Goal: Task Accomplishment & Management: Manage account settings

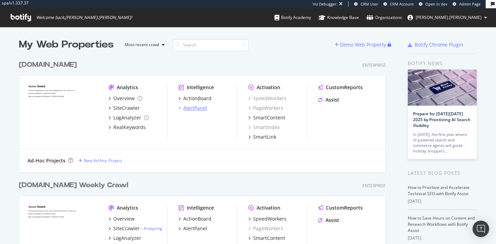
click at [195, 106] on div "AlertPanel" at bounding box center [195, 108] width 24 height 7
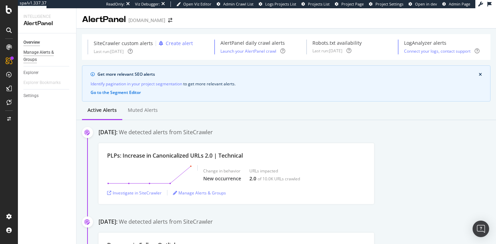
click at [41, 50] on div "Manage Alerts & Groups" at bounding box center [43, 56] width 41 height 14
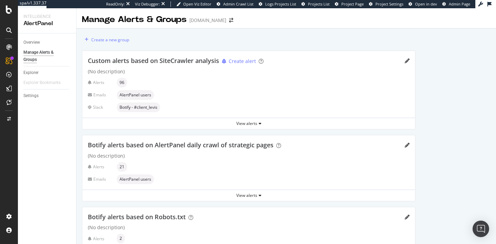
click at [7, 14] on div at bounding box center [9, 122] width 18 height 244
click at [9, 9] on icon at bounding box center [9, 10] width 6 height 8
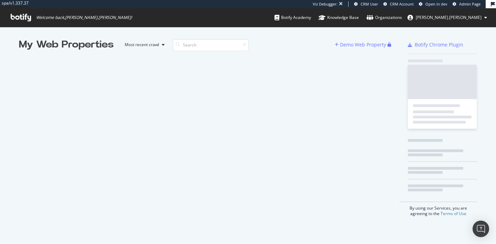
scroll to position [244, 496]
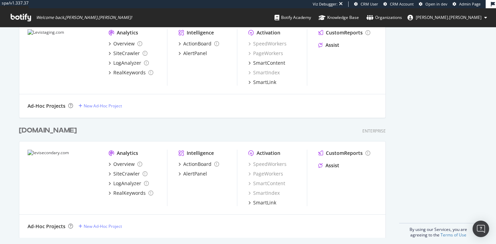
scroll to position [336, 0]
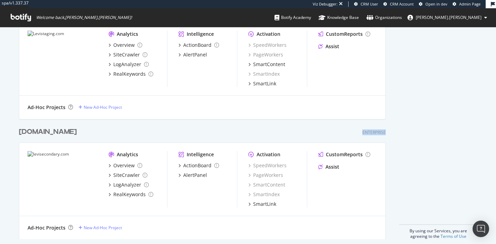
drag, startPoint x: 385, startPoint y: 132, endPoint x: 360, endPoint y: 132, distance: 24.4
click at [360, 132] on div "levisecondary.com Enterprise" at bounding box center [202, 132] width 367 height 10
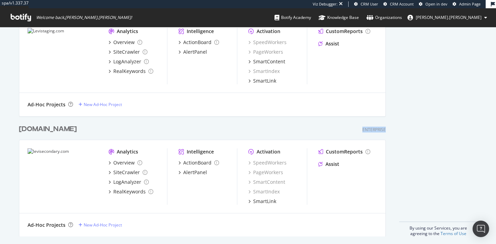
scroll to position [342, 0]
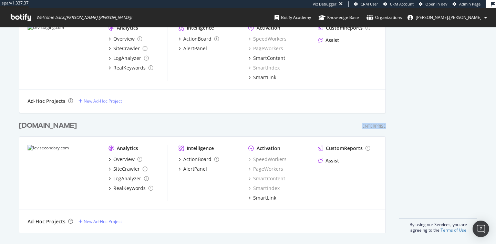
click at [312, 125] on div "levisecondary.com Enterprise" at bounding box center [202, 126] width 367 height 10
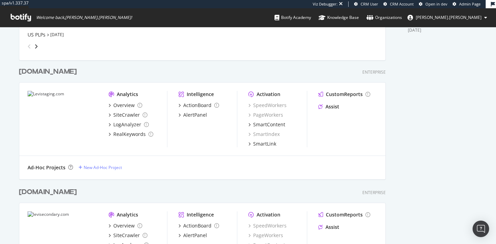
scroll to position [0, 0]
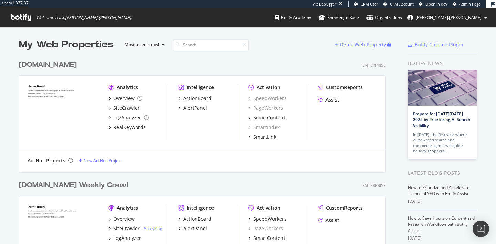
click at [376, 63] on div "Enterprise" at bounding box center [373, 65] width 23 height 6
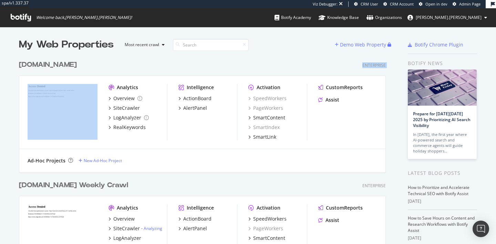
click at [376, 63] on div "Enterprise" at bounding box center [373, 65] width 23 height 6
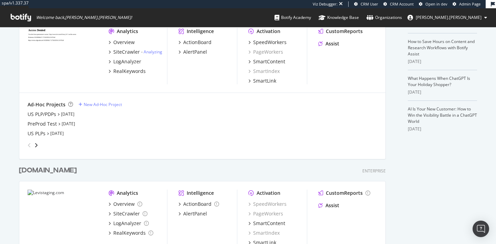
scroll to position [232, 0]
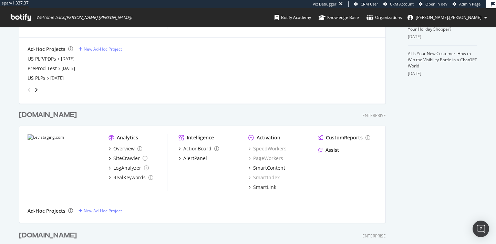
click at [377, 115] on div "Enterprise" at bounding box center [373, 116] width 23 height 6
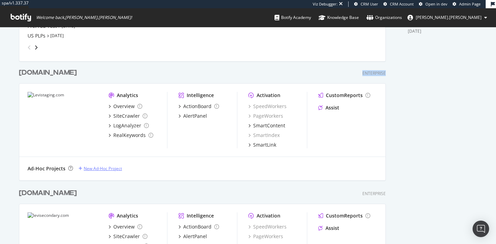
scroll to position [250, 0]
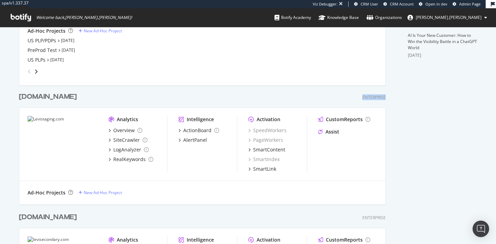
click at [65, 98] on div "Levistaging.com" at bounding box center [48, 97] width 58 height 10
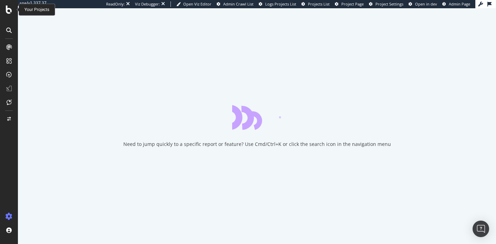
click at [9, 10] on icon at bounding box center [9, 10] width 6 height 8
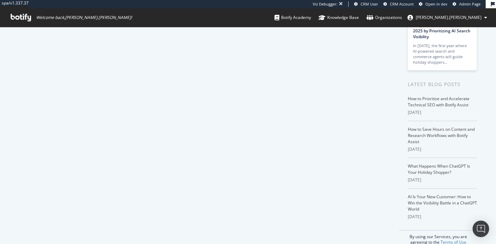
scroll to position [101, 0]
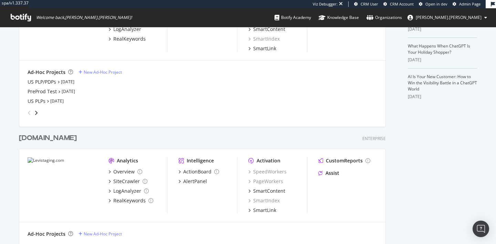
scroll to position [221, 0]
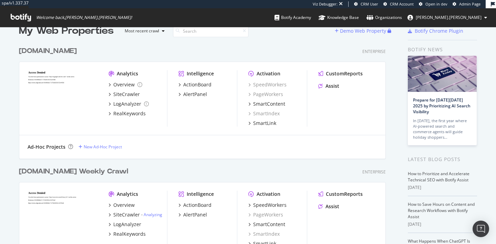
scroll to position [14, 0]
click at [190, 94] on div "AlertPanel" at bounding box center [195, 94] width 24 height 7
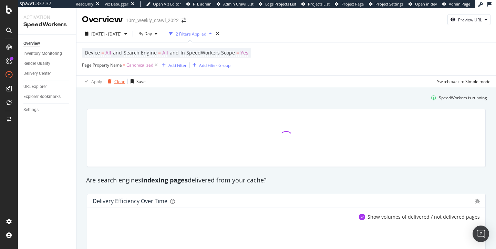
click at [118, 82] on div "Clear" at bounding box center [119, 81] width 10 height 6
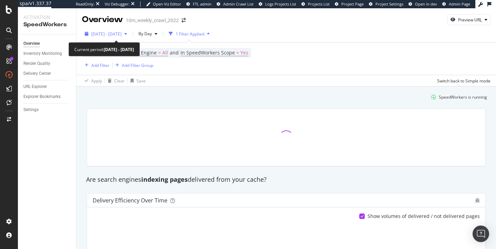
click at [112, 35] on span "2025 Aug. 22nd - Sep. 18th" at bounding box center [106, 34] width 30 height 6
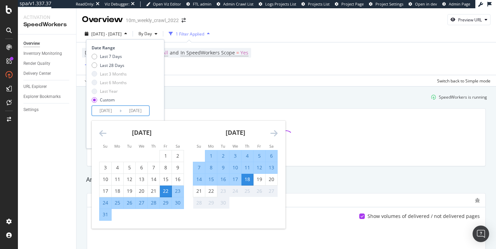
click at [107, 111] on input "2025/08/22" at bounding box center [106, 111] width 28 height 10
click at [112, 66] on div "Last 28 Days" at bounding box center [112, 65] width 24 height 6
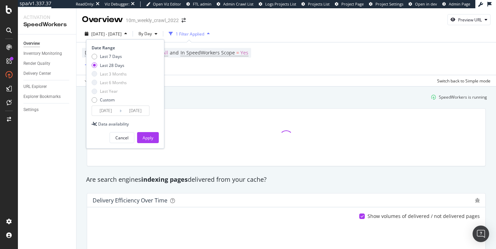
type input "2025/08/26"
type input "2025/09/22"
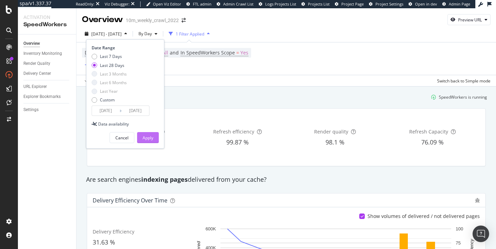
click at [149, 137] on div "Apply" at bounding box center [148, 138] width 11 height 6
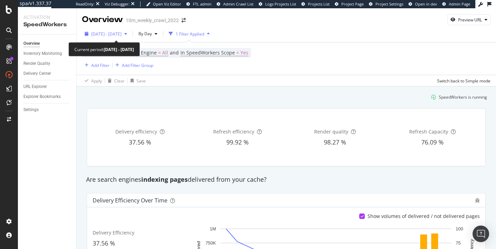
click at [110, 35] on span "2025 Aug. 26th - Sep. 22nd" at bounding box center [106, 34] width 30 height 6
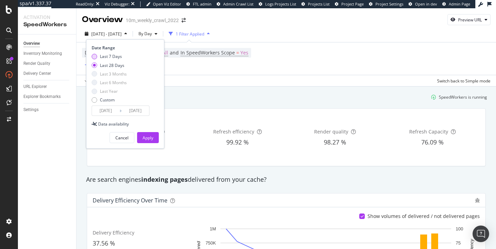
click at [110, 55] on div "Last 7 Days" at bounding box center [111, 56] width 22 height 6
type input "2025/09/16"
click at [154, 140] on button "Apply" at bounding box center [148, 137] width 22 height 11
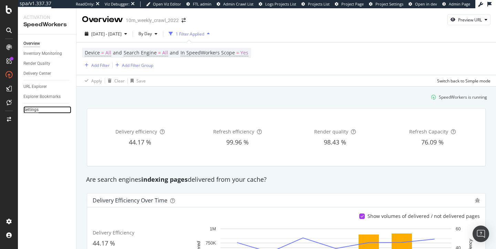
click at [32, 108] on div "Settings" at bounding box center [30, 109] width 15 height 7
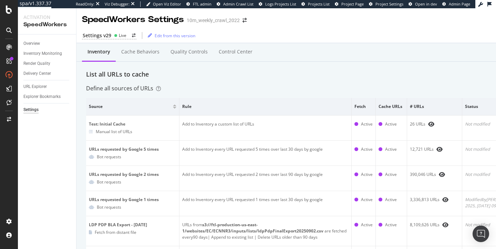
click at [50, 59] on div "Render Quality" at bounding box center [49, 64] width 53 height 10
click at [50, 55] on div "Inventory Monitoring" at bounding box center [42, 53] width 39 height 7
